Goal: Answer question/provide support

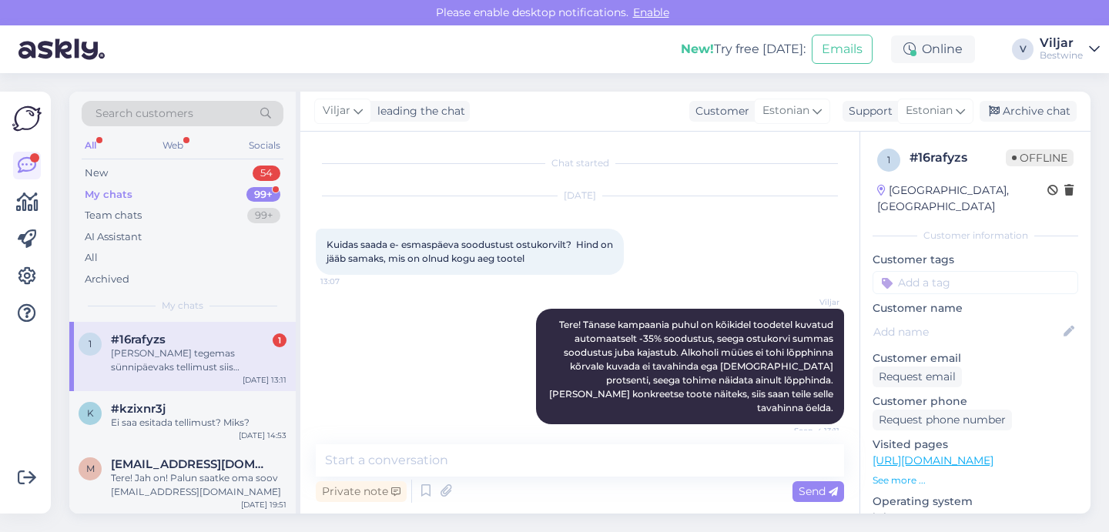
scroll to position [547, 0]
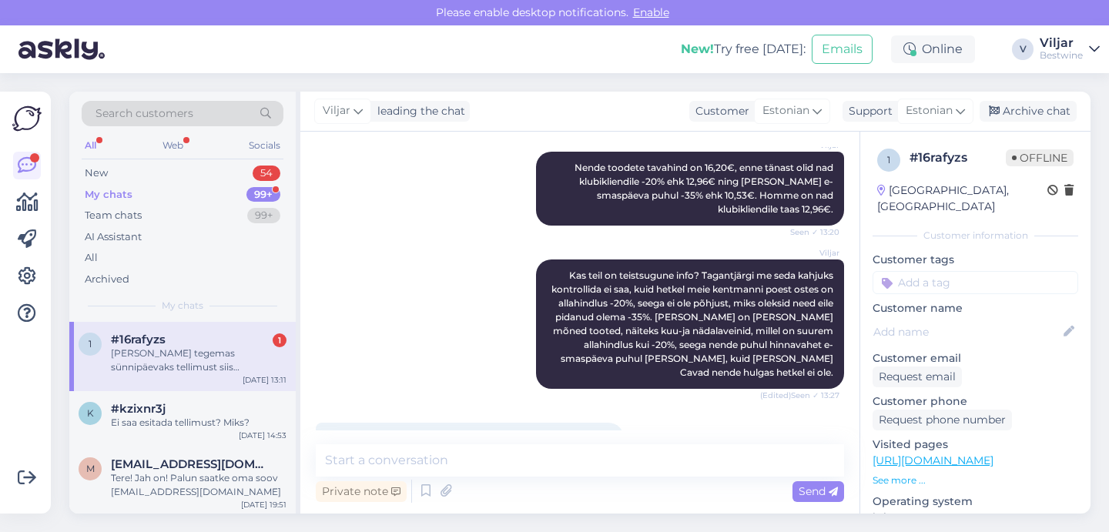
click at [478, 453] on textarea at bounding box center [580, 460] width 528 height 32
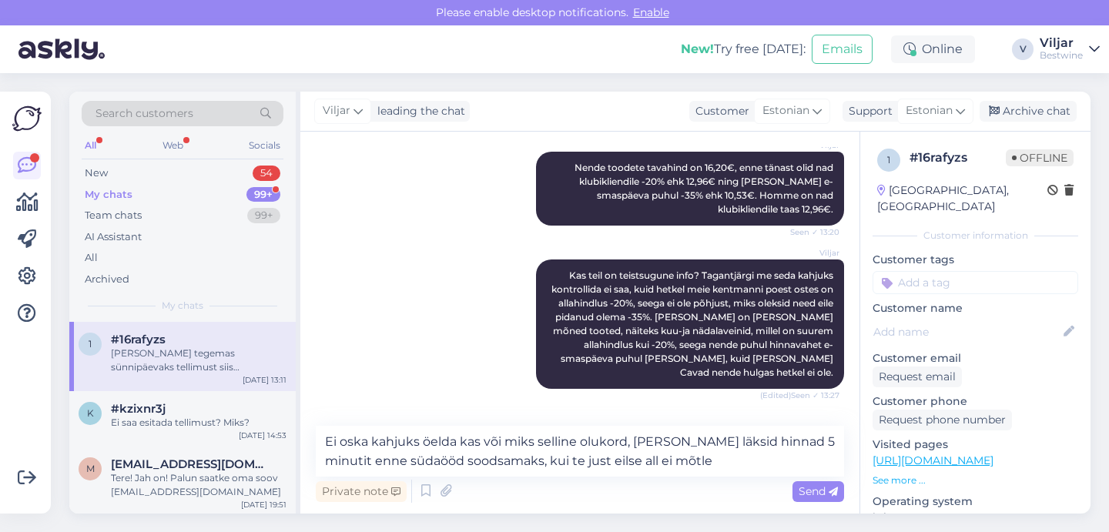
click at [748, 444] on textarea "Ei oska kahjuks öelda kas või miks selline olukord, [PERSON_NAME] läksid hinnad…" at bounding box center [580, 451] width 528 height 51
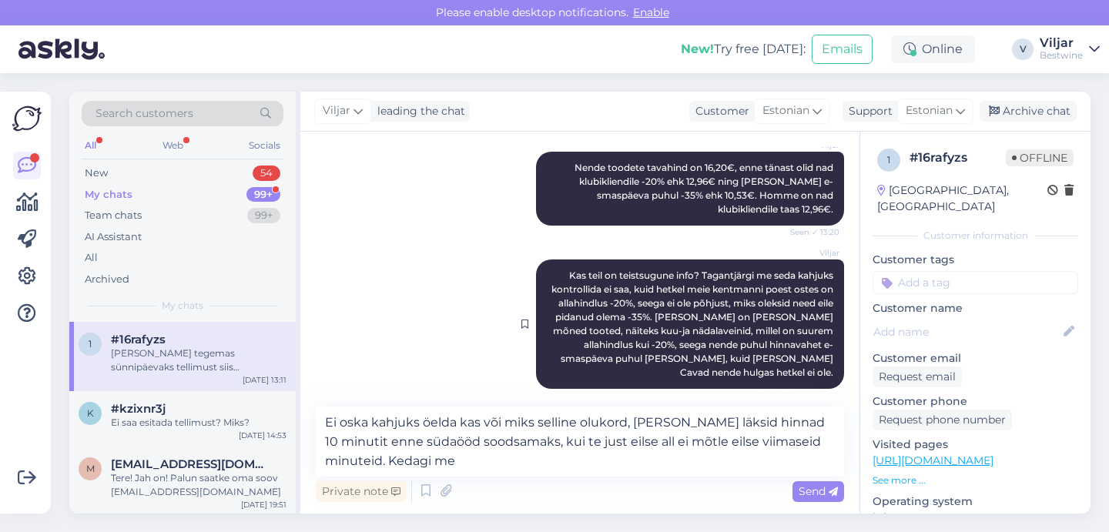
scroll to position [585, 0]
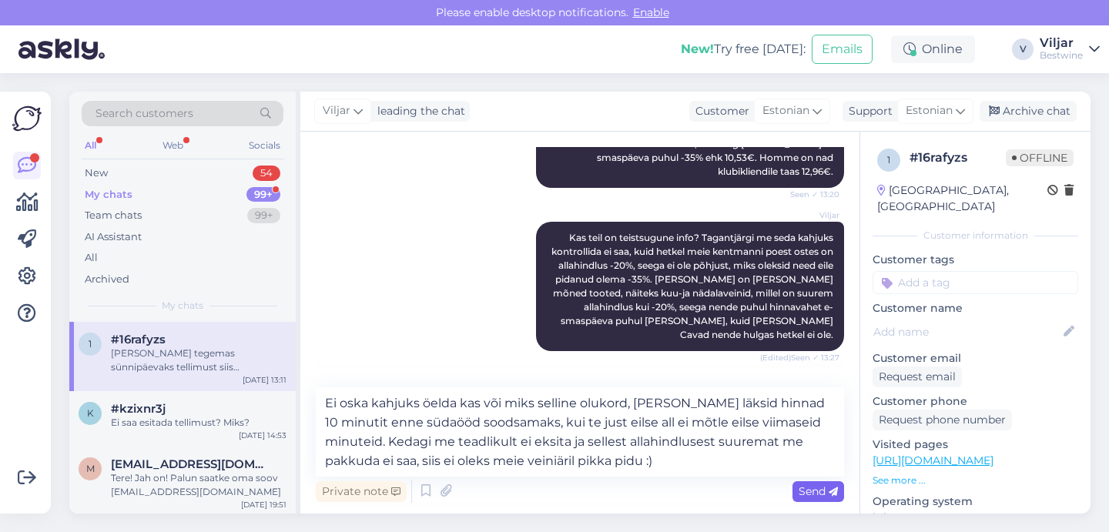
type textarea "Ei oska kahjuks öelda kas või miks selline olukord, [PERSON_NAME] läksid hinnad…"
click at [814, 495] on span "Send" at bounding box center [818, 492] width 39 height 14
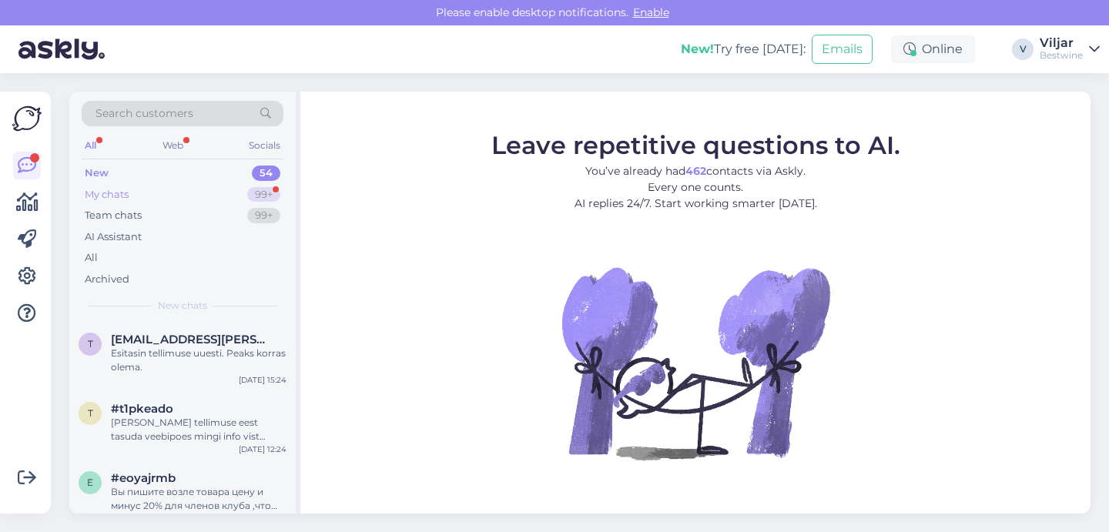
click at [150, 199] on div "My chats 99+" at bounding box center [183, 195] width 202 height 22
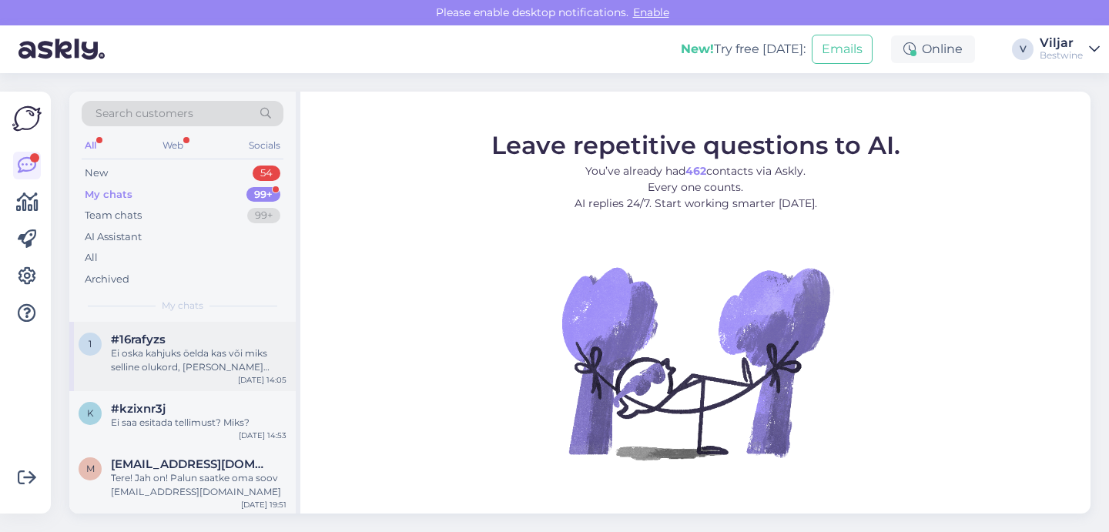
click at [149, 343] on span "#16rafyzs" at bounding box center [138, 340] width 55 height 14
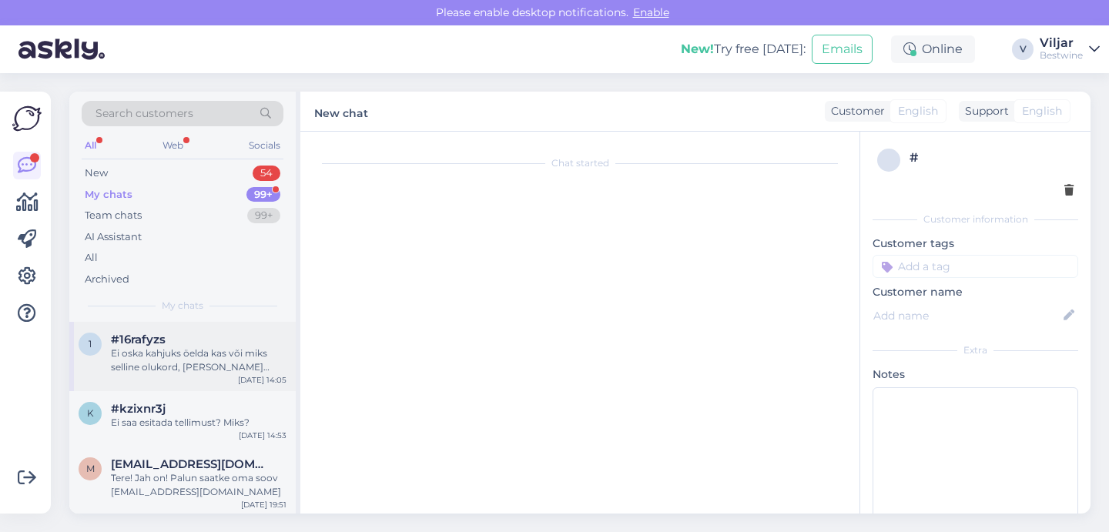
scroll to position [669, 0]
